Goal: Transaction & Acquisition: Book appointment/travel/reservation

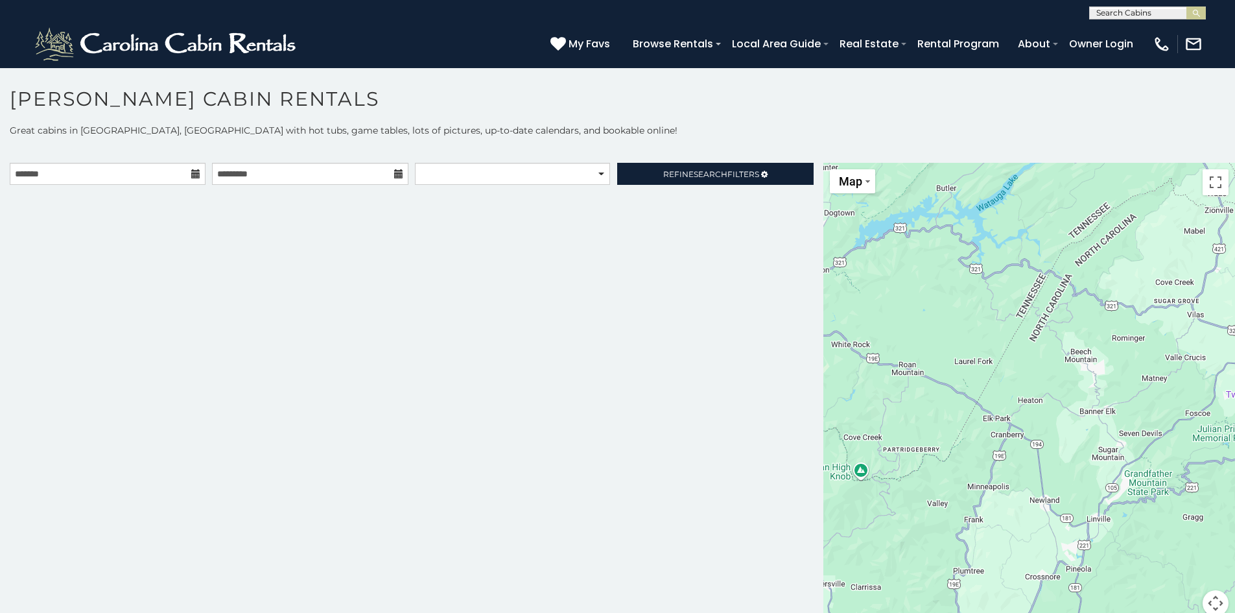
click at [193, 176] on icon at bounding box center [195, 173] width 9 height 9
click at [176, 172] on input "text" at bounding box center [108, 174] width 196 height 22
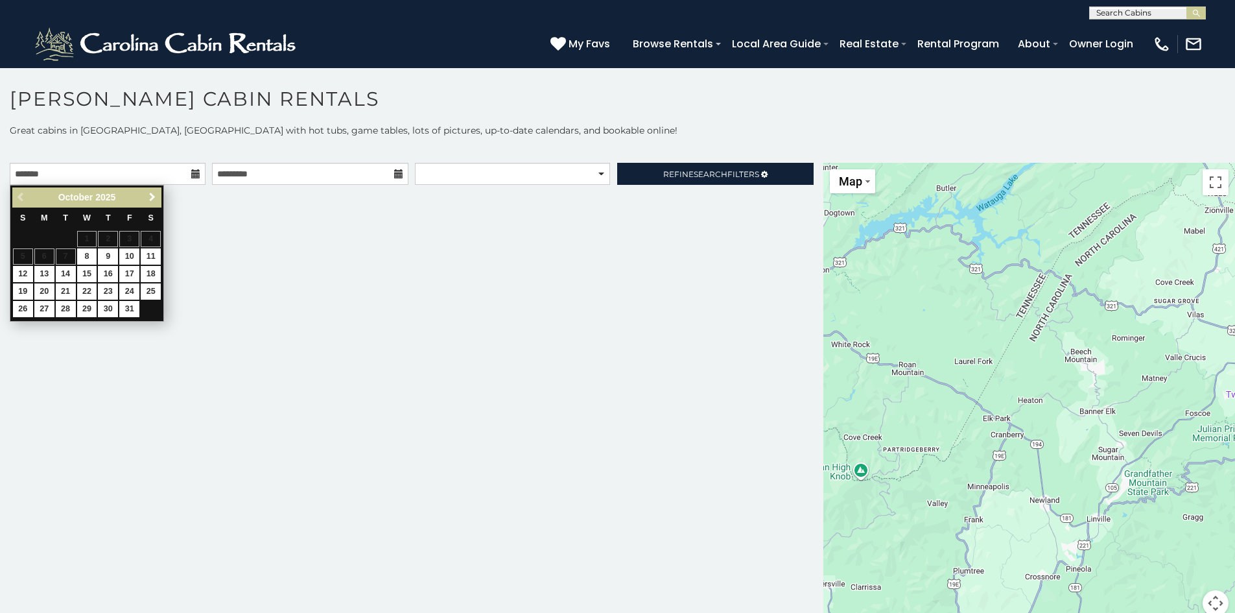
click at [154, 200] on span "Next" at bounding box center [152, 197] width 10 height 10
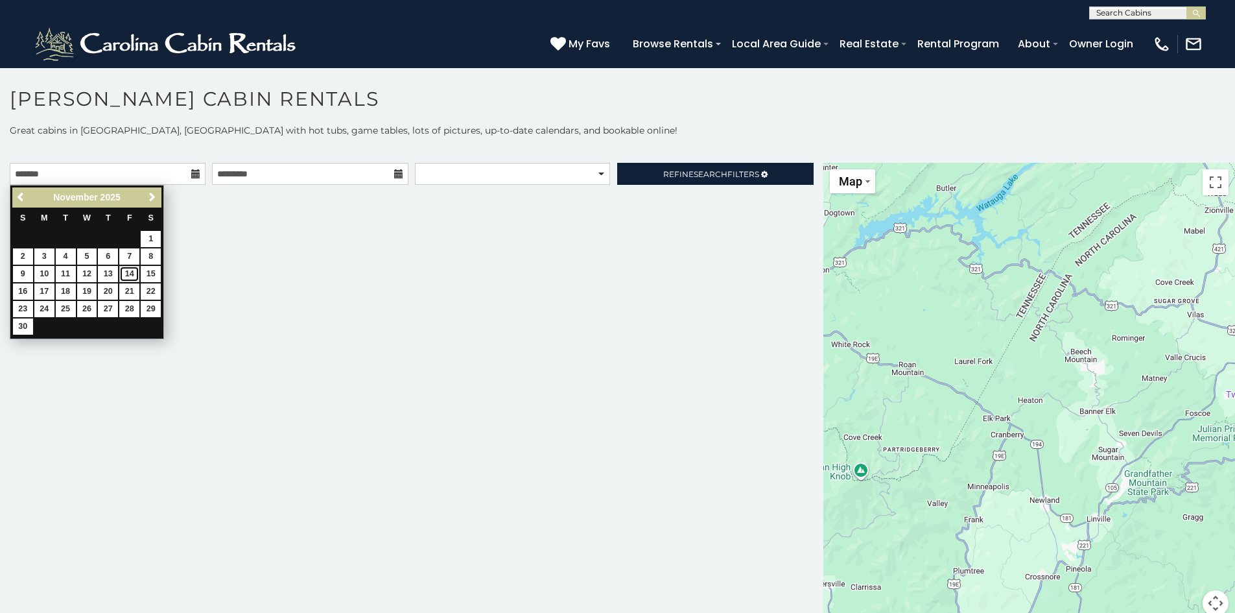
click at [134, 270] on link "14" at bounding box center [129, 274] width 20 height 16
type input "**********"
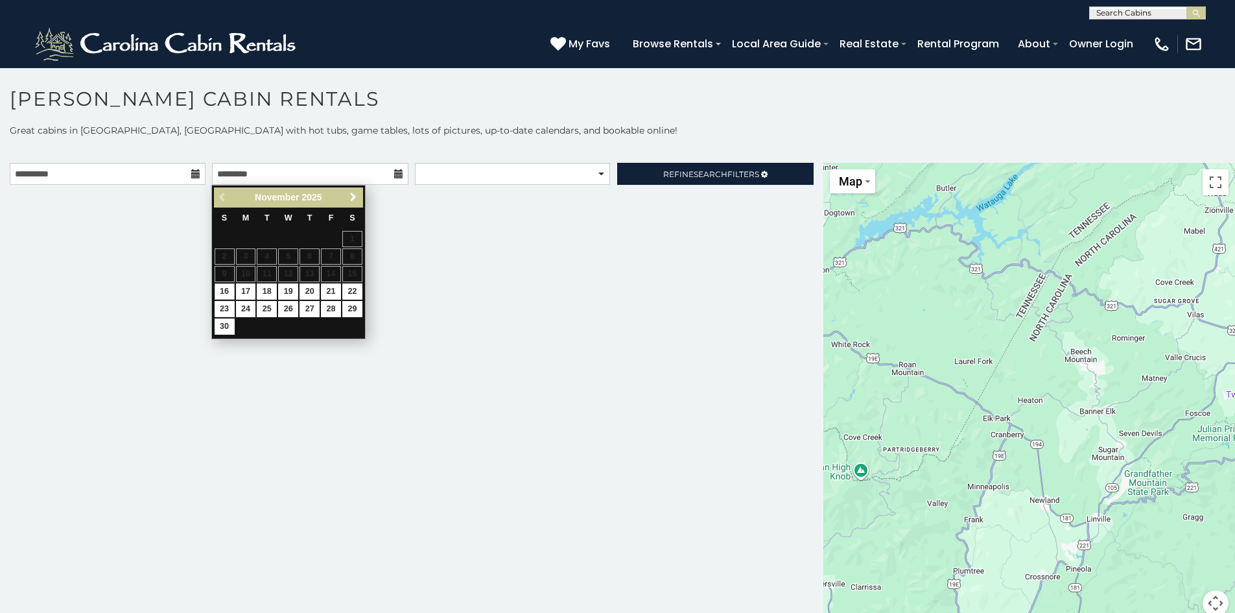
click at [353, 200] on span "Next" at bounding box center [353, 197] width 10 height 10
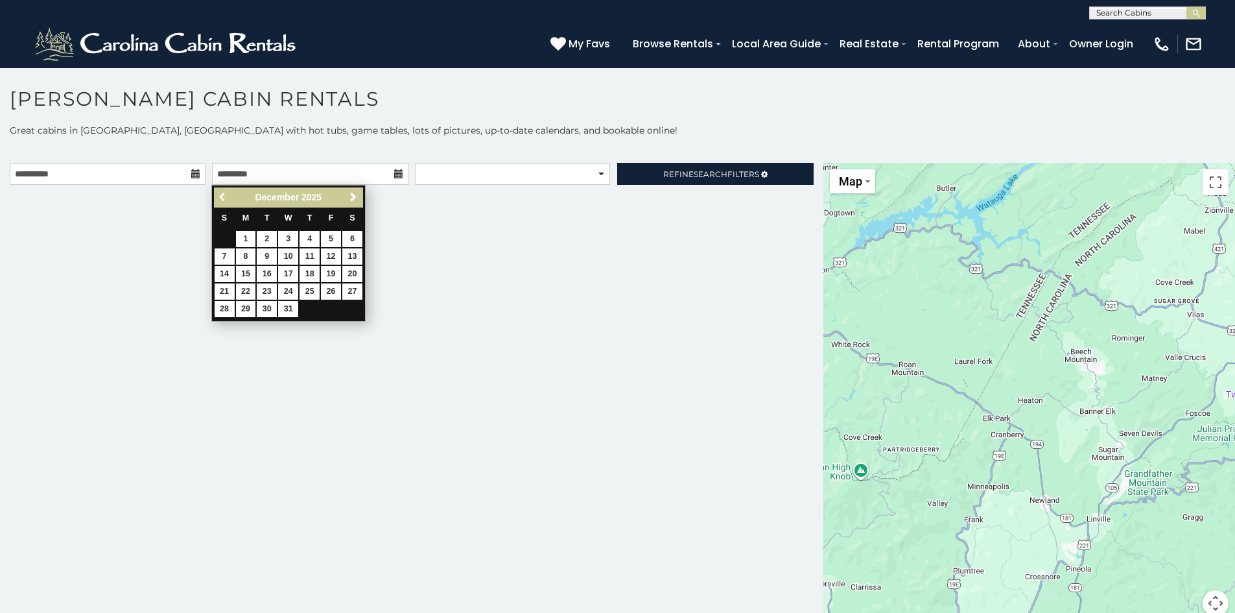
click at [220, 196] on span "Previous" at bounding box center [223, 197] width 10 height 10
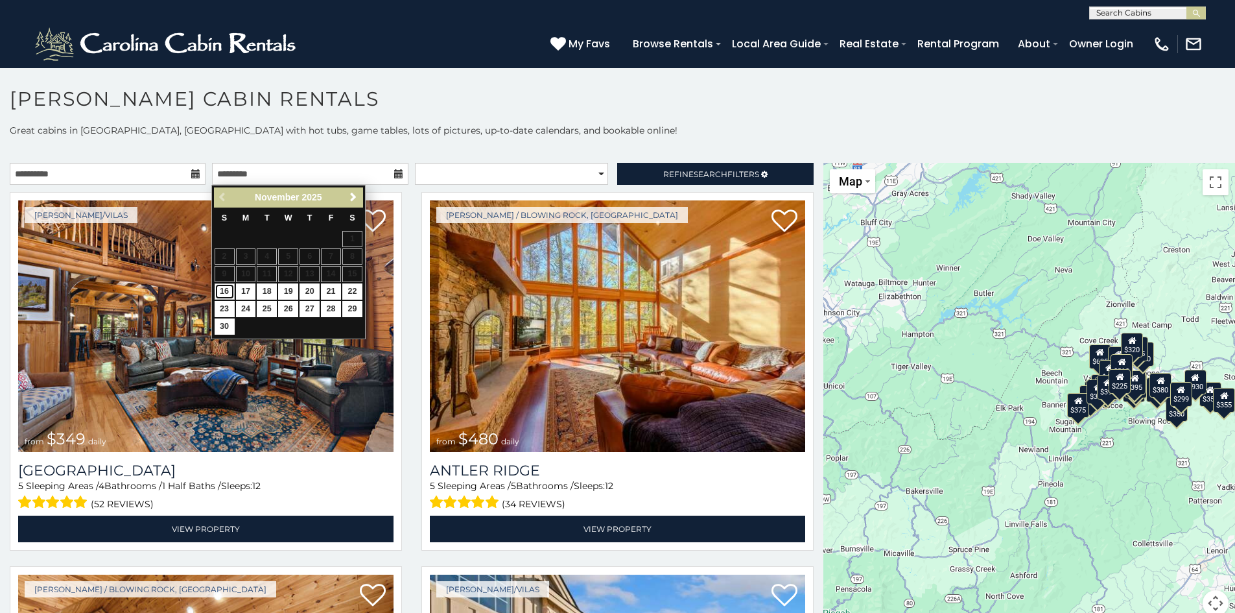
click at [224, 290] on link "16" at bounding box center [225, 291] width 20 height 16
type input "**********"
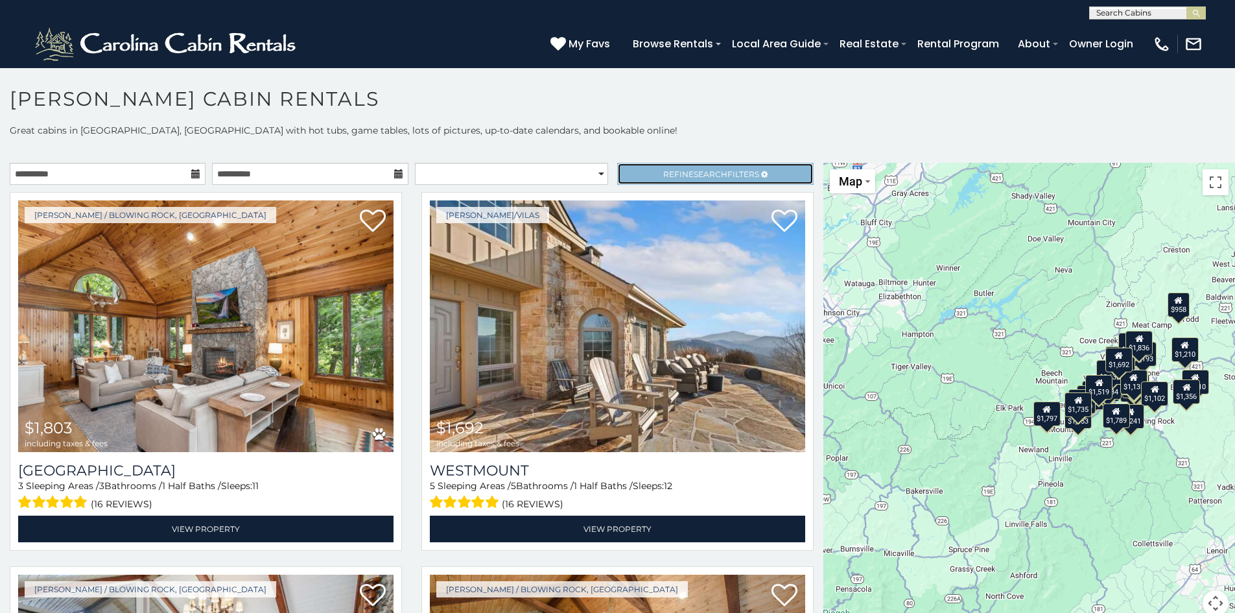
click at [740, 170] on span "Refine Search Filters" at bounding box center [711, 174] width 96 height 10
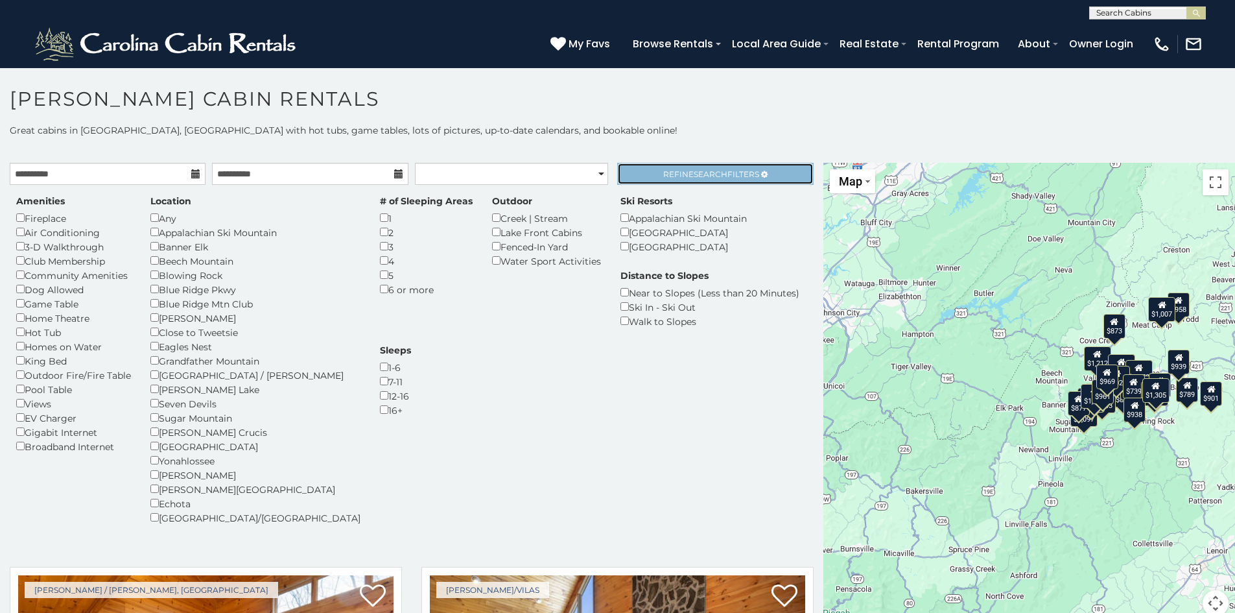
click at [663, 178] on span "Refine Search Filters" at bounding box center [711, 174] width 96 height 10
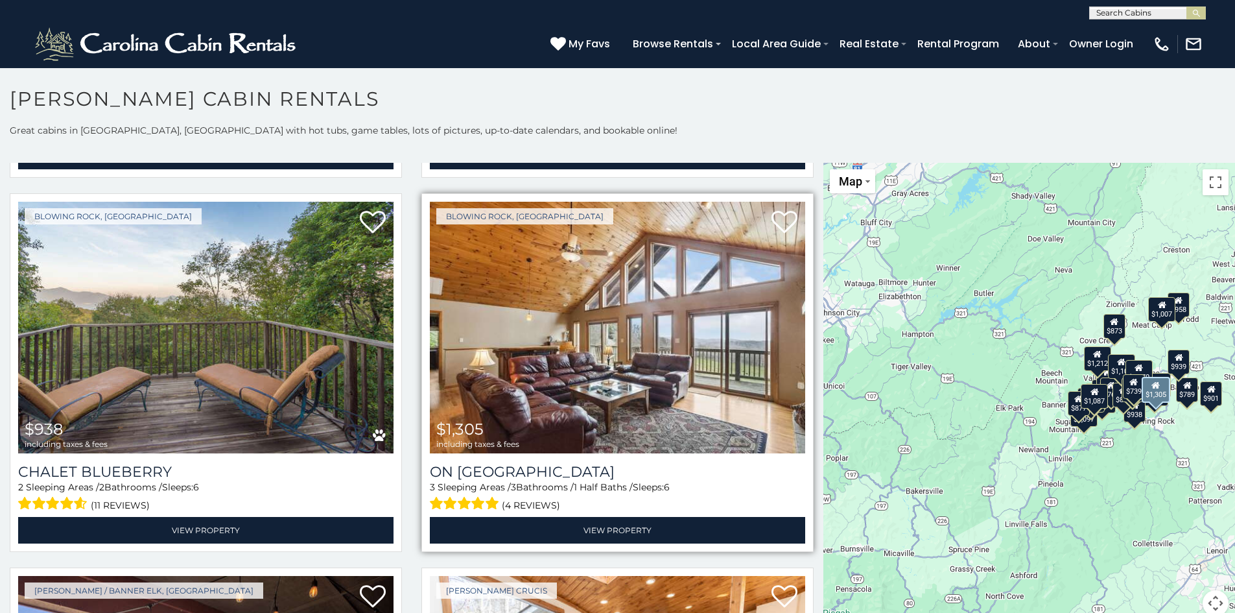
scroll to position [5118, 0]
